Goal: Task Accomplishment & Management: Manage account settings

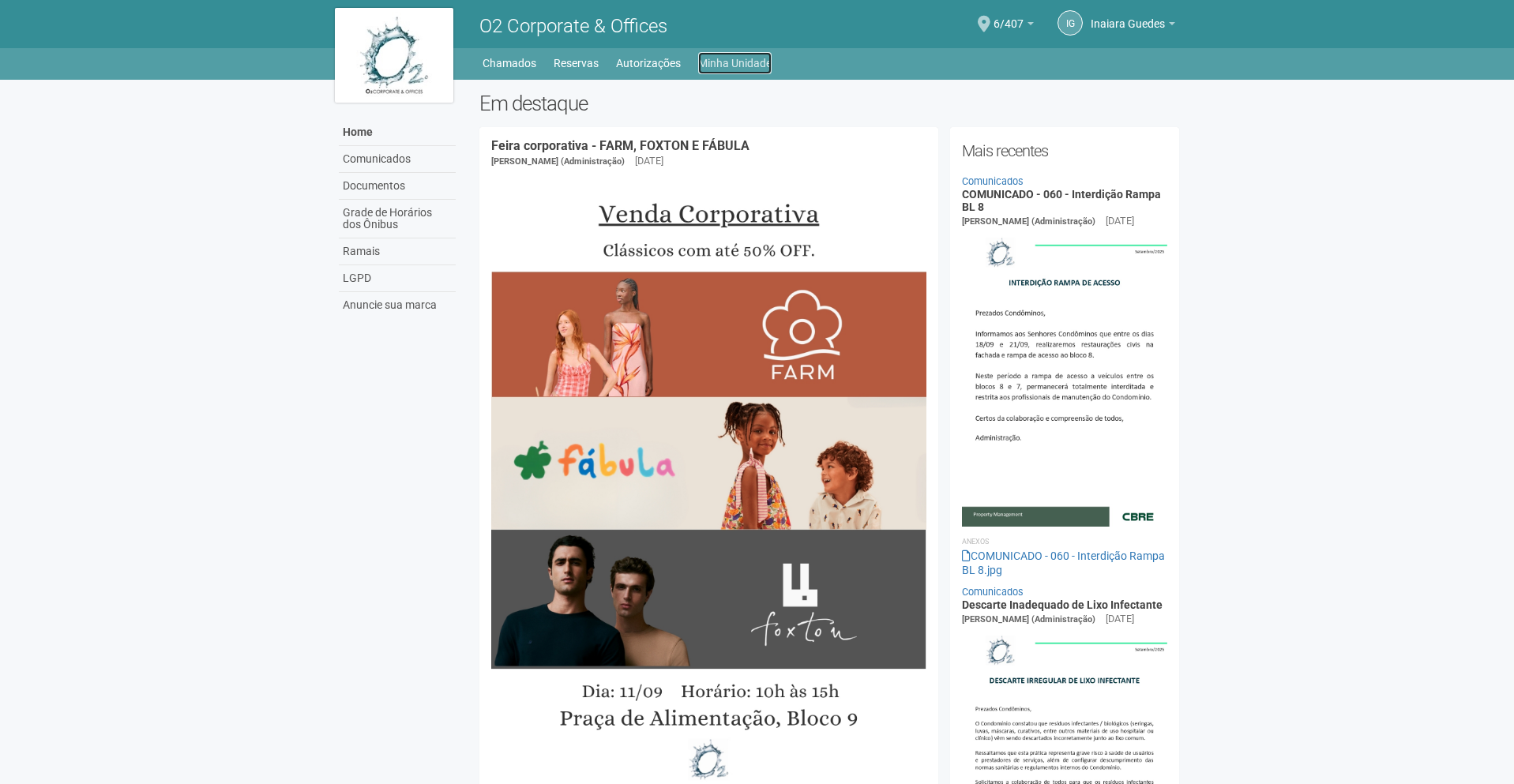
click at [758, 61] on link "Minha Unidade" at bounding box center [735, 63] width 73 height 22
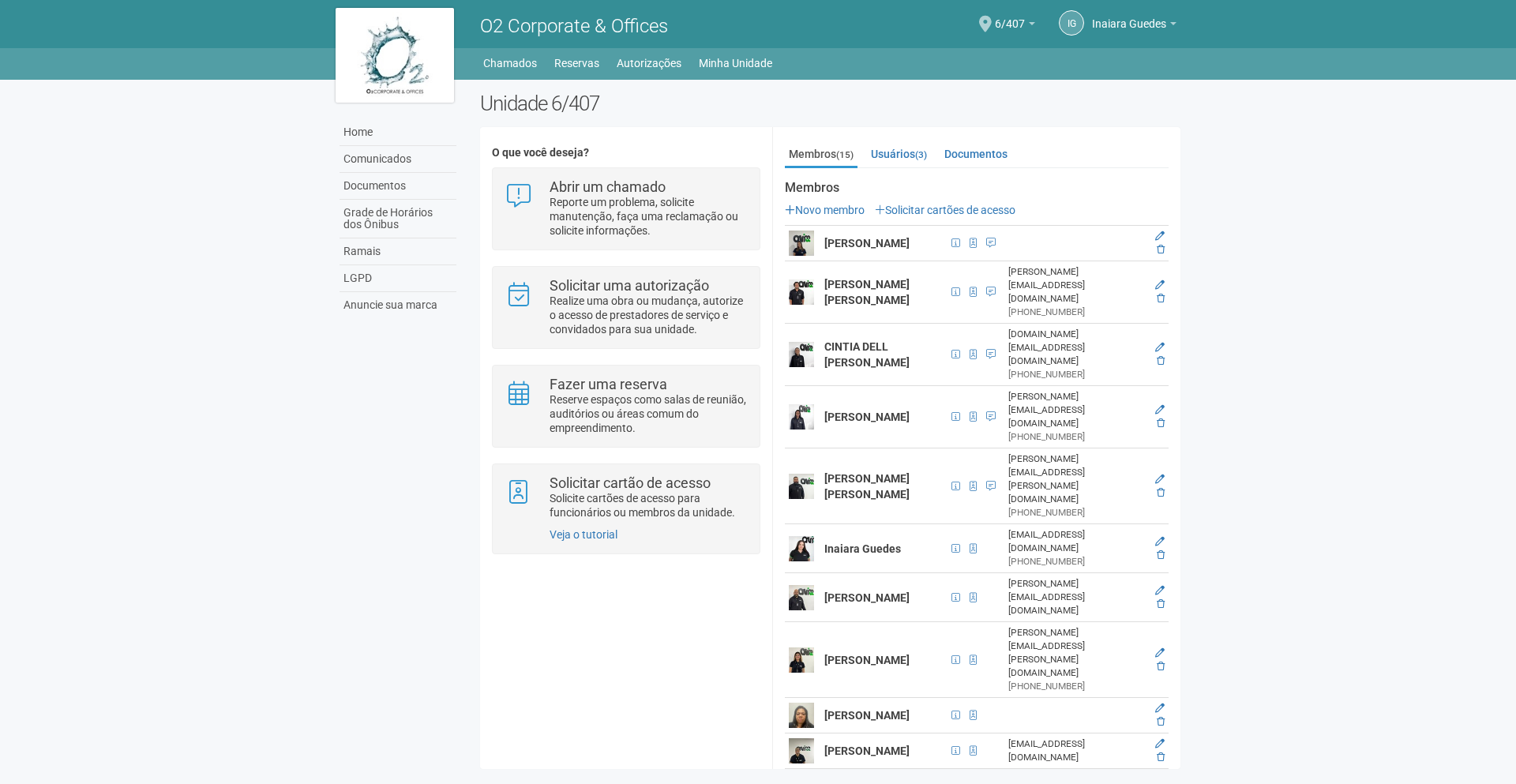
scroll to position [231, 0]
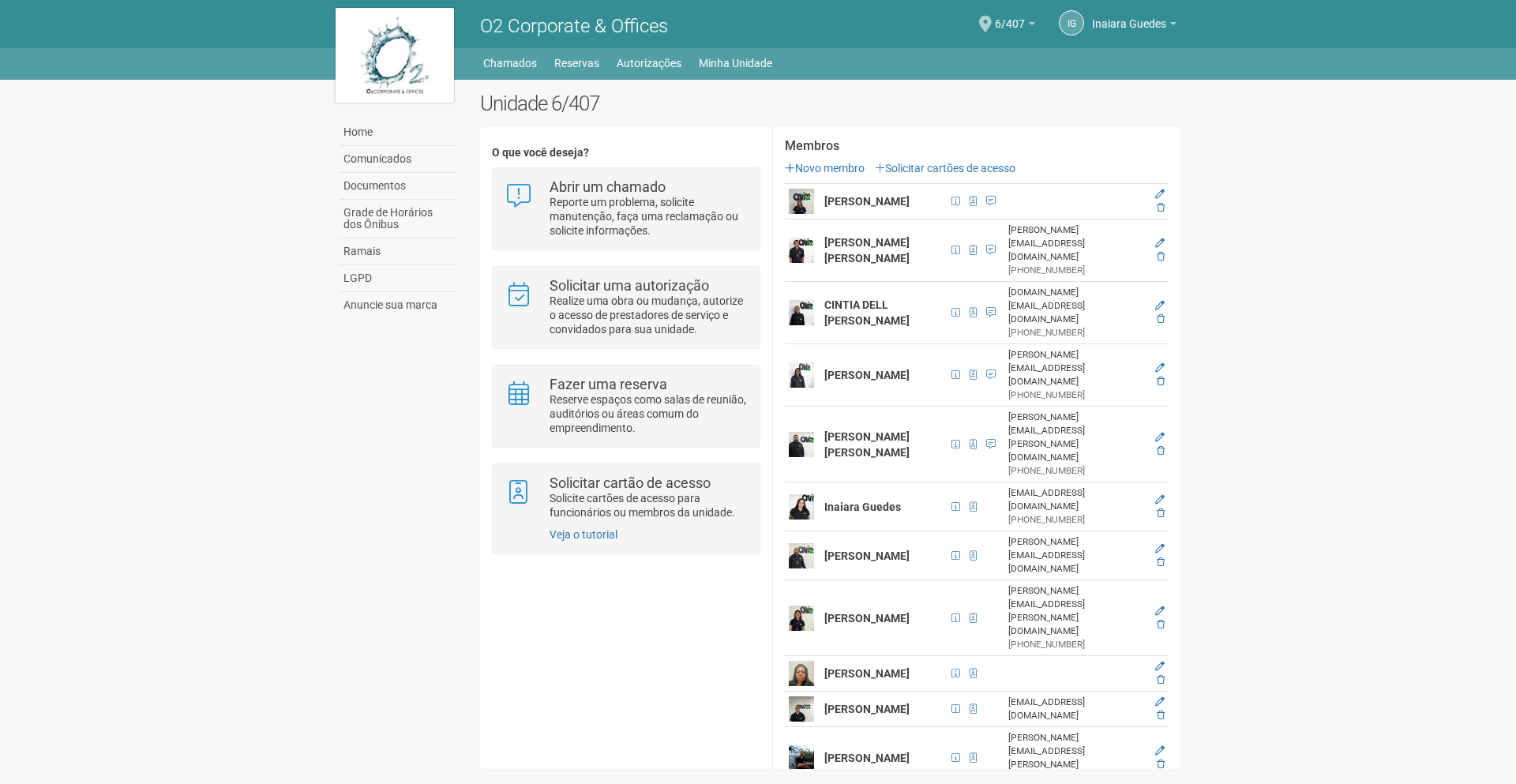
drag, startPoint x: 1158, startPoint y: 657, endPoint x: 886, endPoint y: 75, distance: 642.4
click at [981, 170] on link "Solicitar cartões de acesso" at bounding box center [944, 168] width 140 height 12
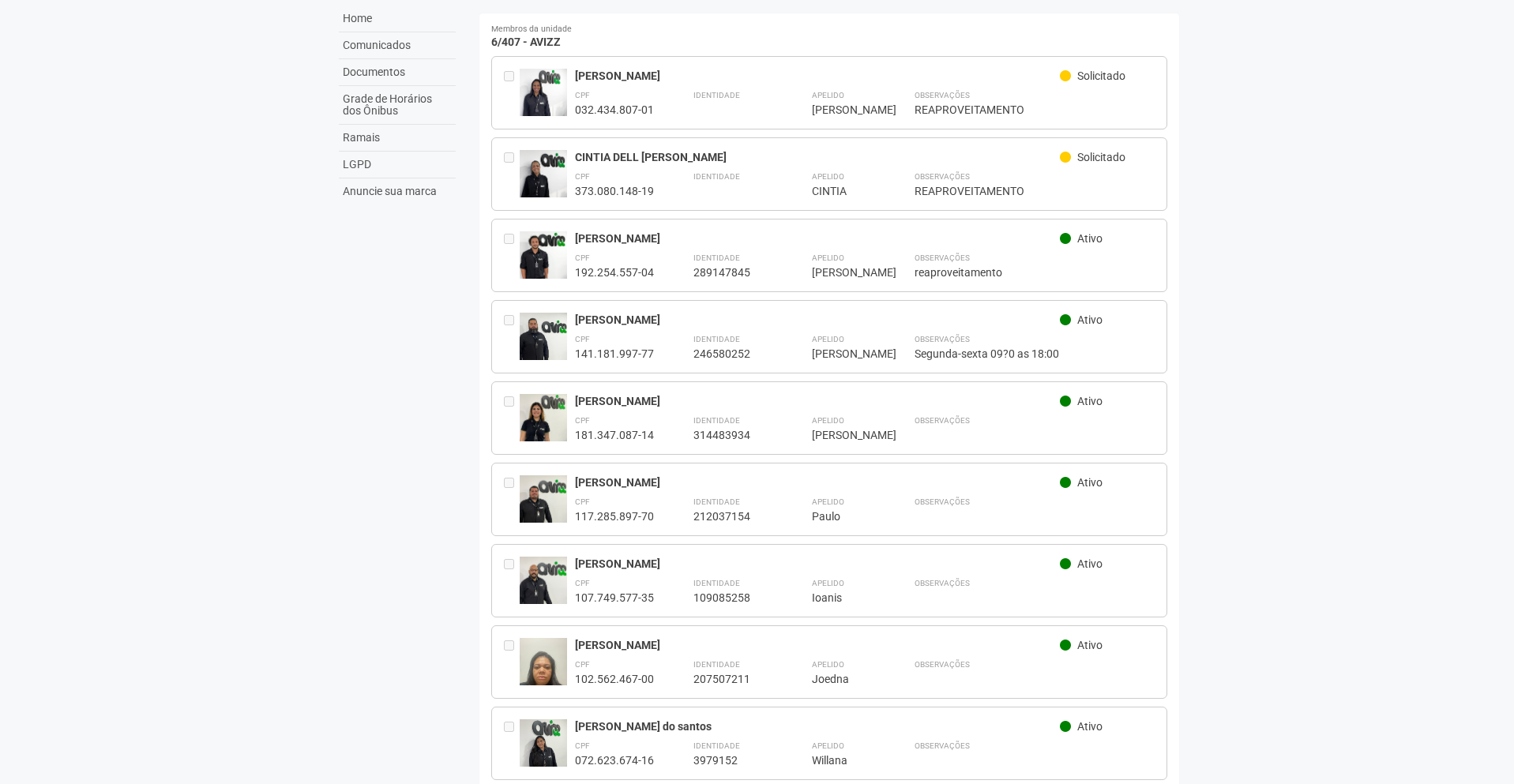
scroll to position [51, 0]
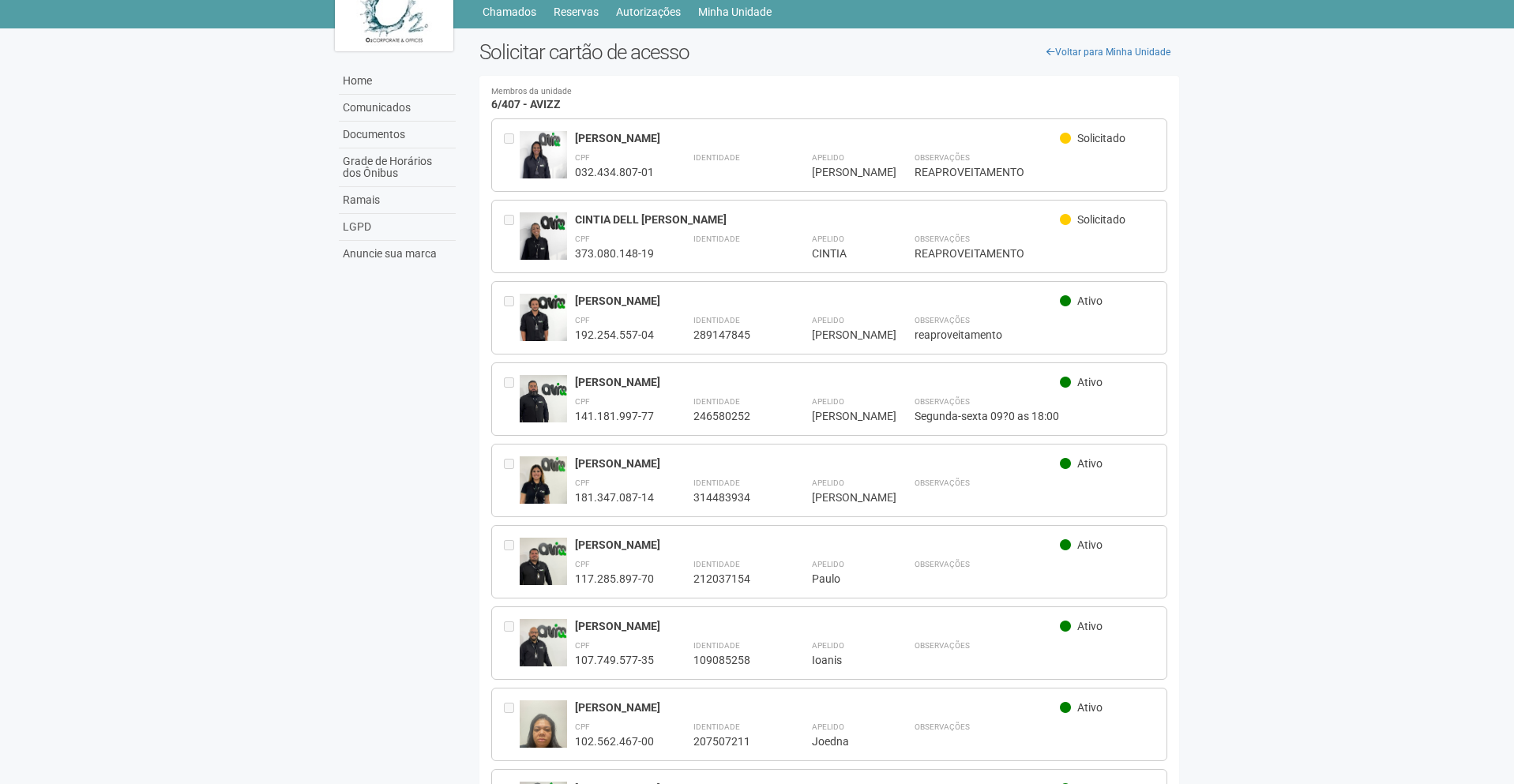
click at [938, 560] on strong "Observações" at bounding box center [942, 564] width 56 height 8
click at [711, 6] on link "Minha Unidade" at bounding box center [735, 12] width 73 height 22
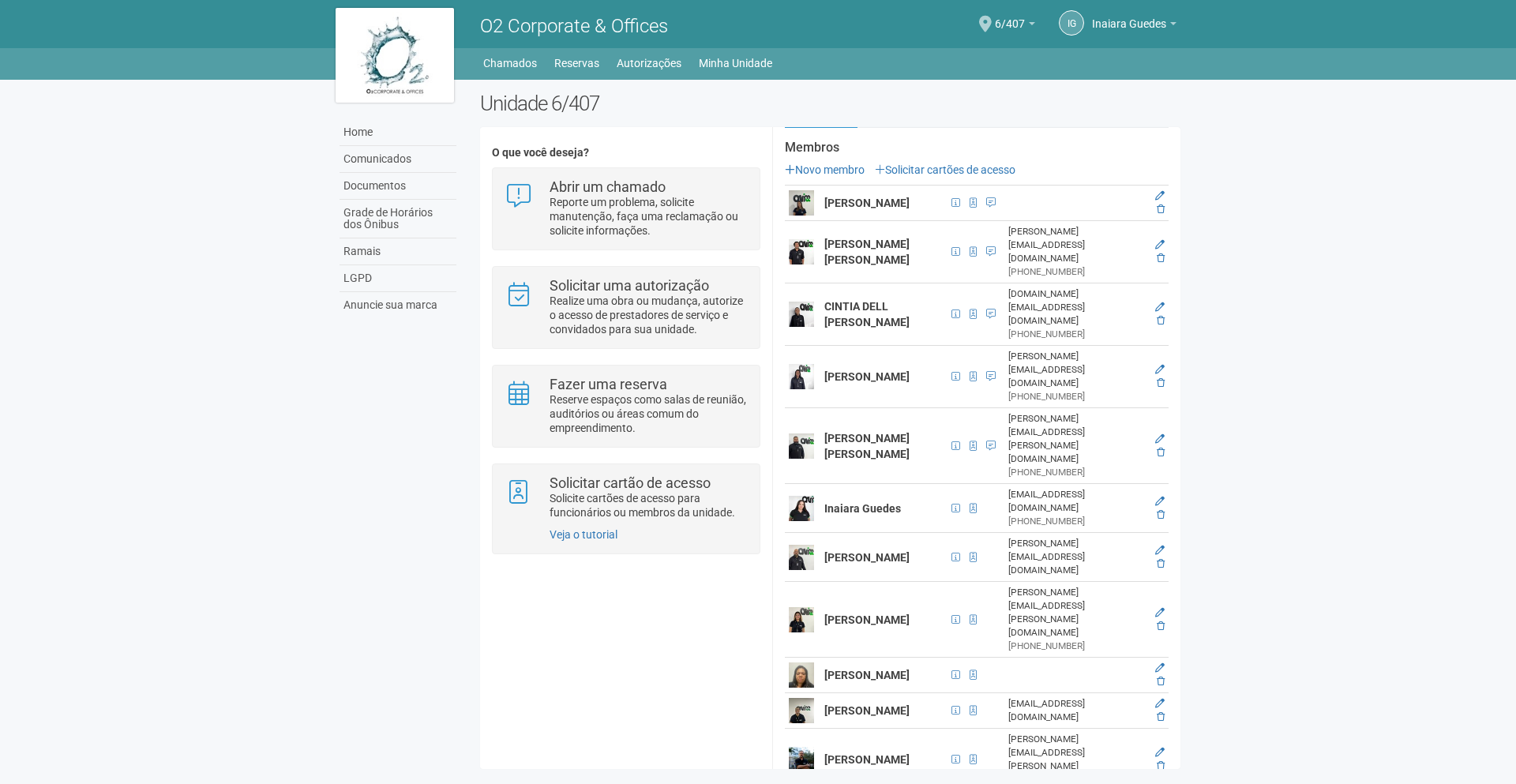
scroll to position [231, 0]
